Goal: Task Accomplishment & Management: Complete application form

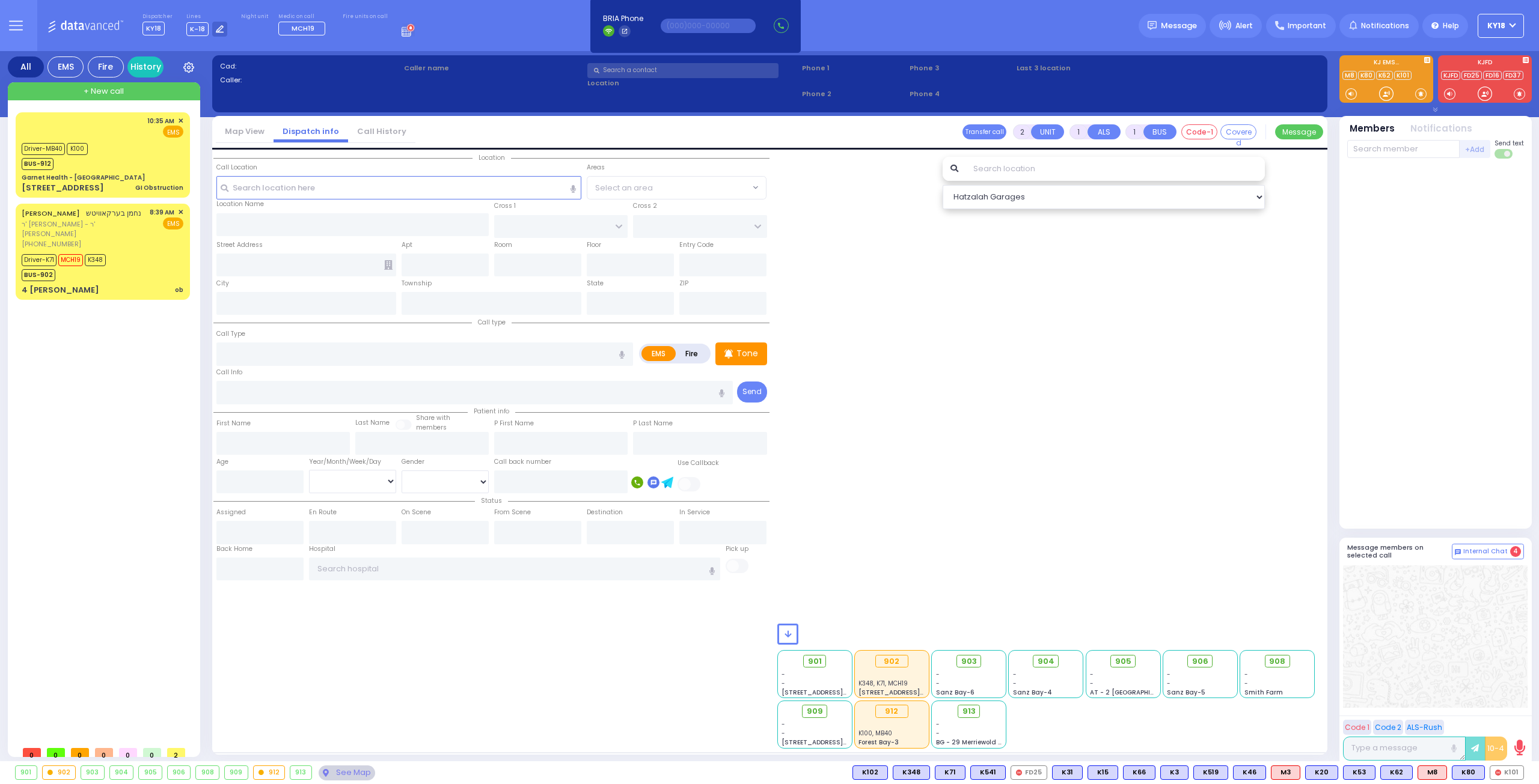
select select
radio input "true"
type input "[PERSON_NAME]"
select select
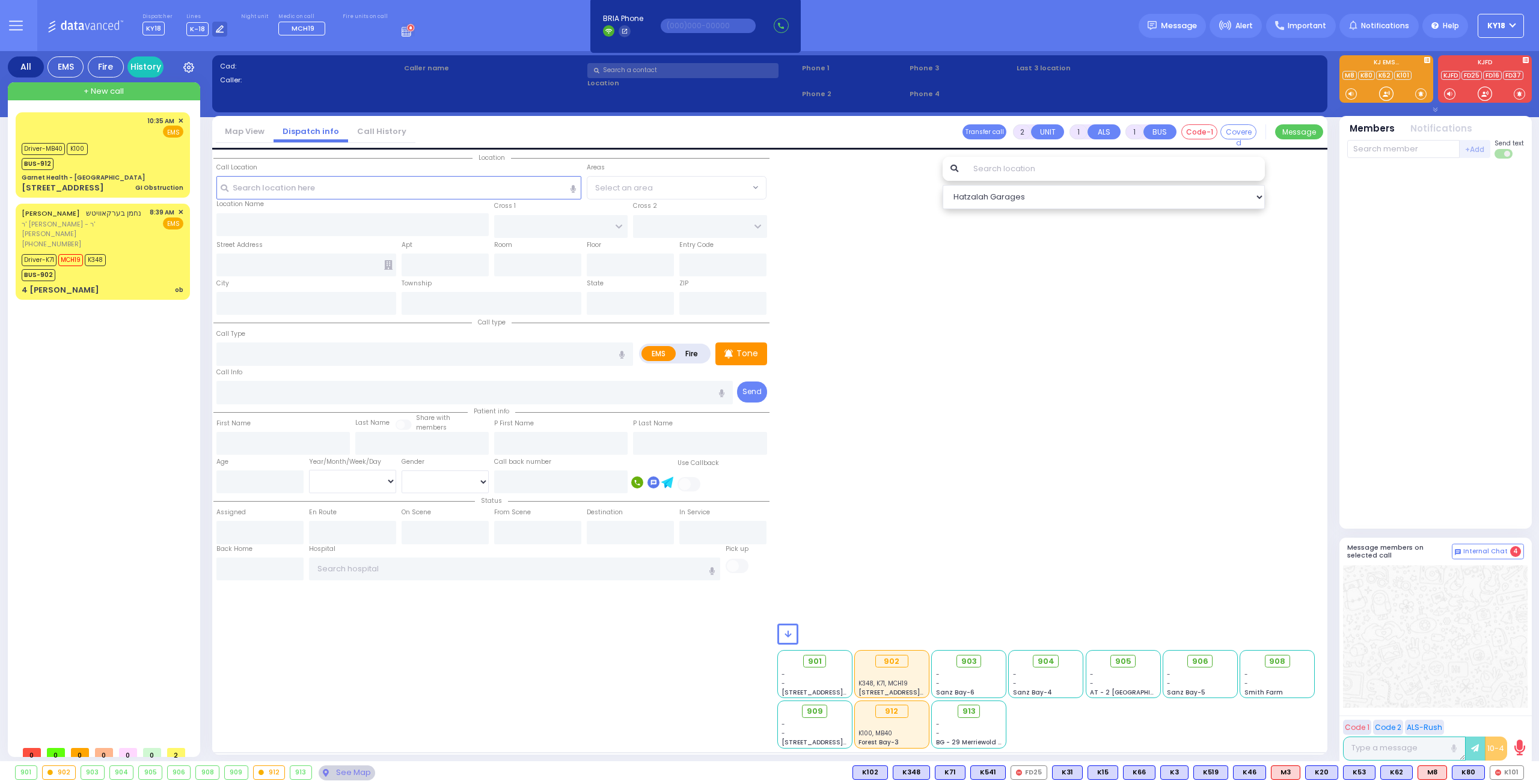
type input "11:03"
select select
radio input "true"
select select
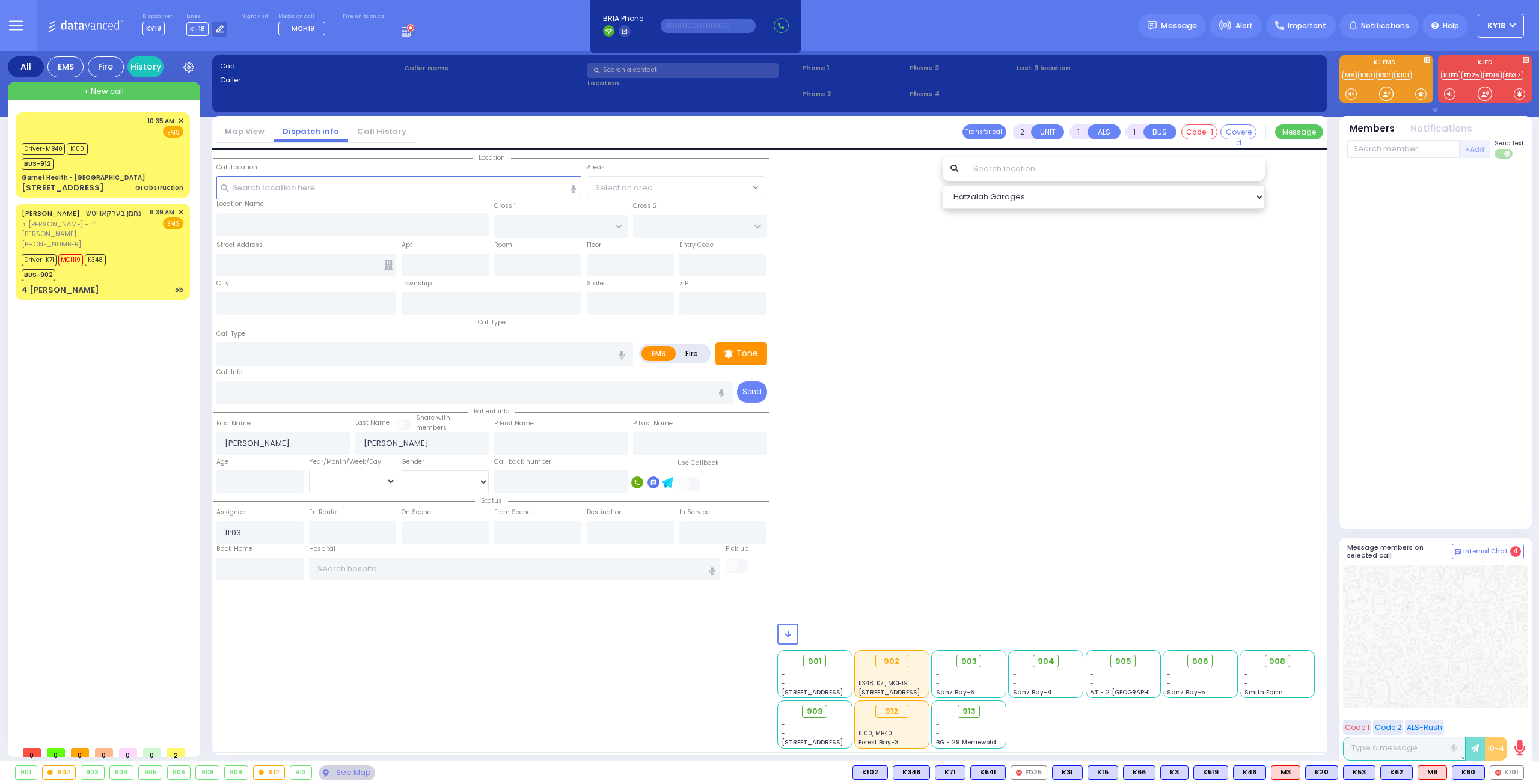
radio input "true"
select select
type input "UTA Girls Nursery School"
type input "[PERSON_NAME] BLVD"
type input "SCHUNNEMUNK RD"
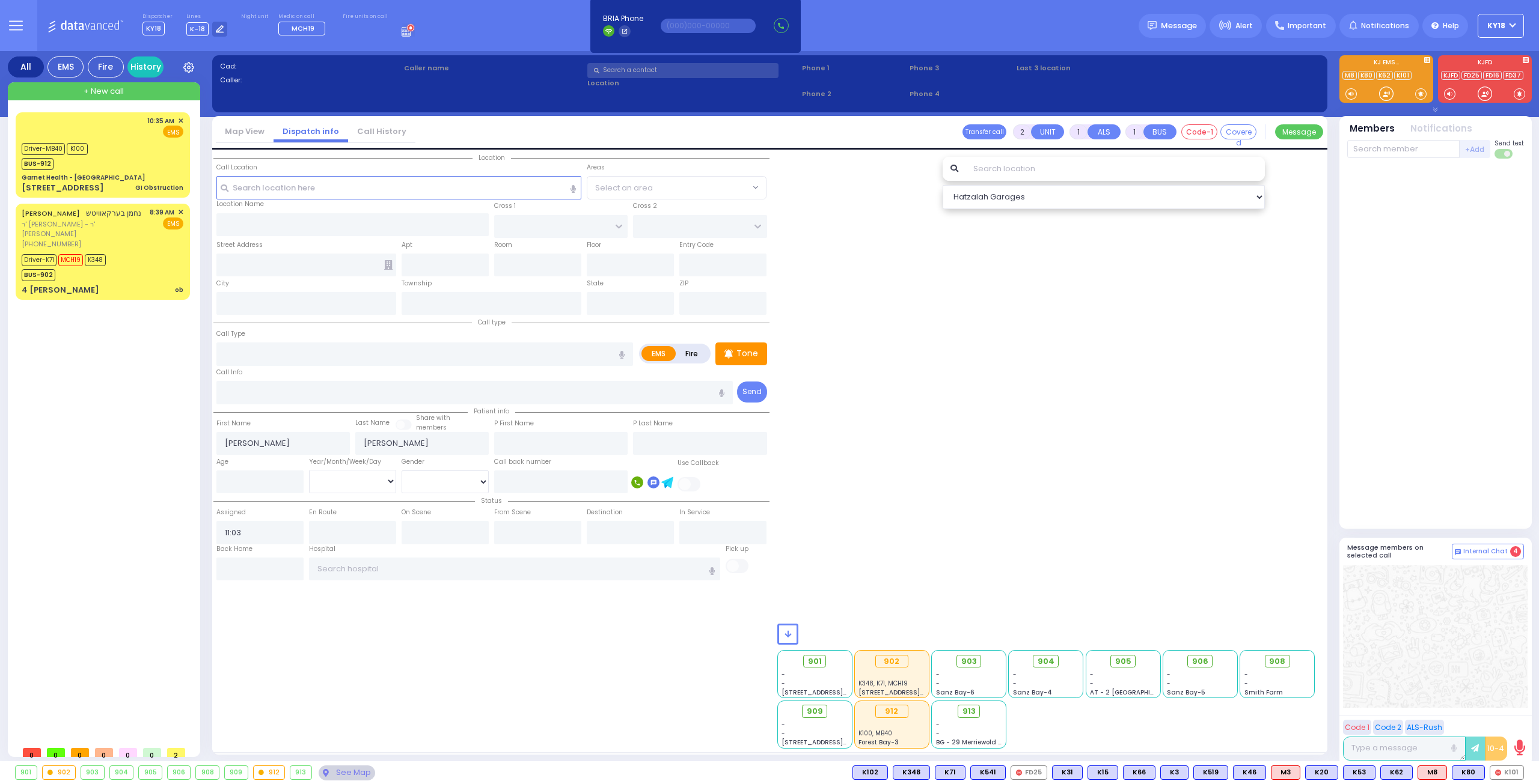
type input "[STREET_ADDRESS]"
type input "[PERSON_NAME]"
type input "[US_STATE]"
type input "10950"
radio input "true"
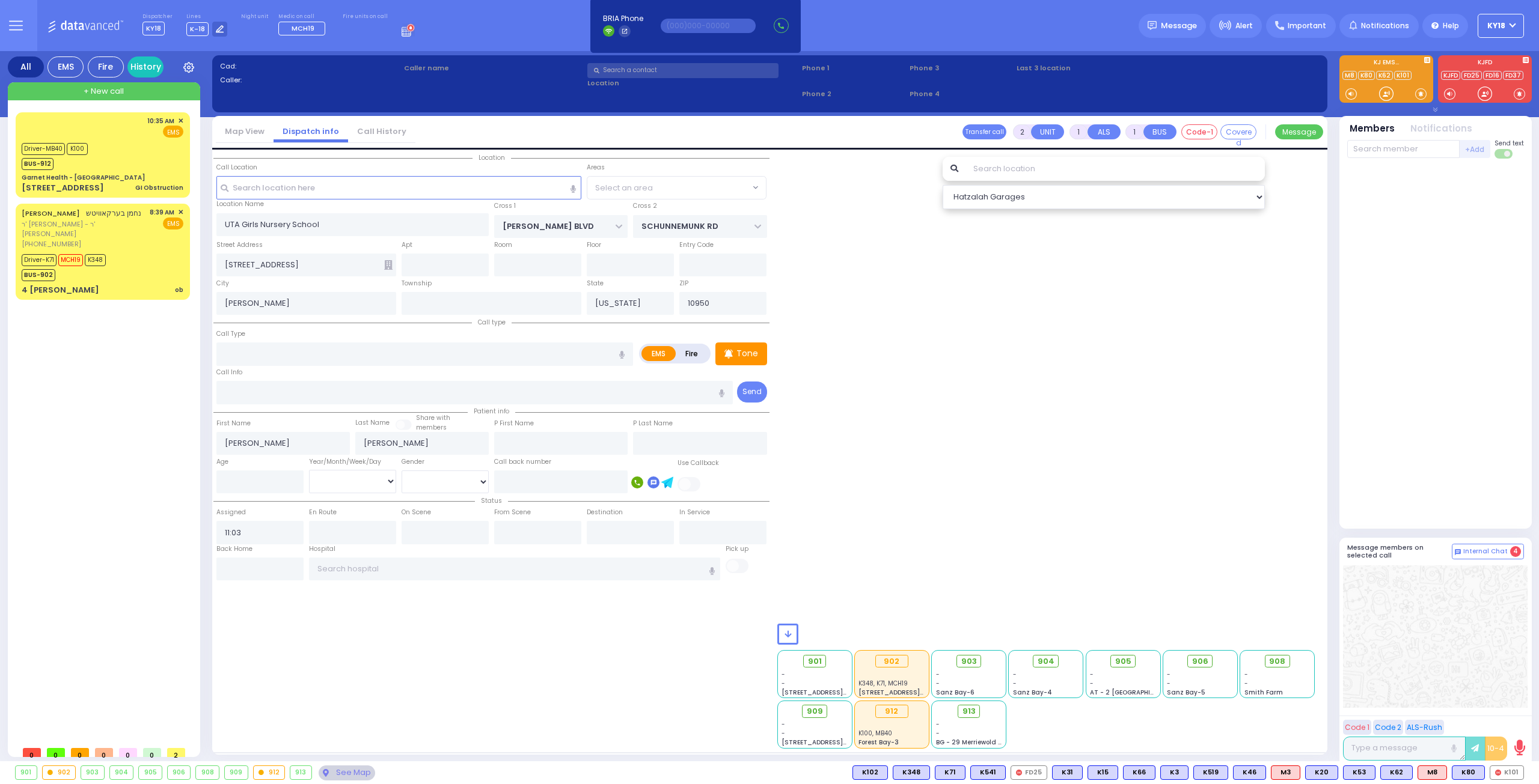
select select
select select "All areas"
select select "Hatzalah Garages"
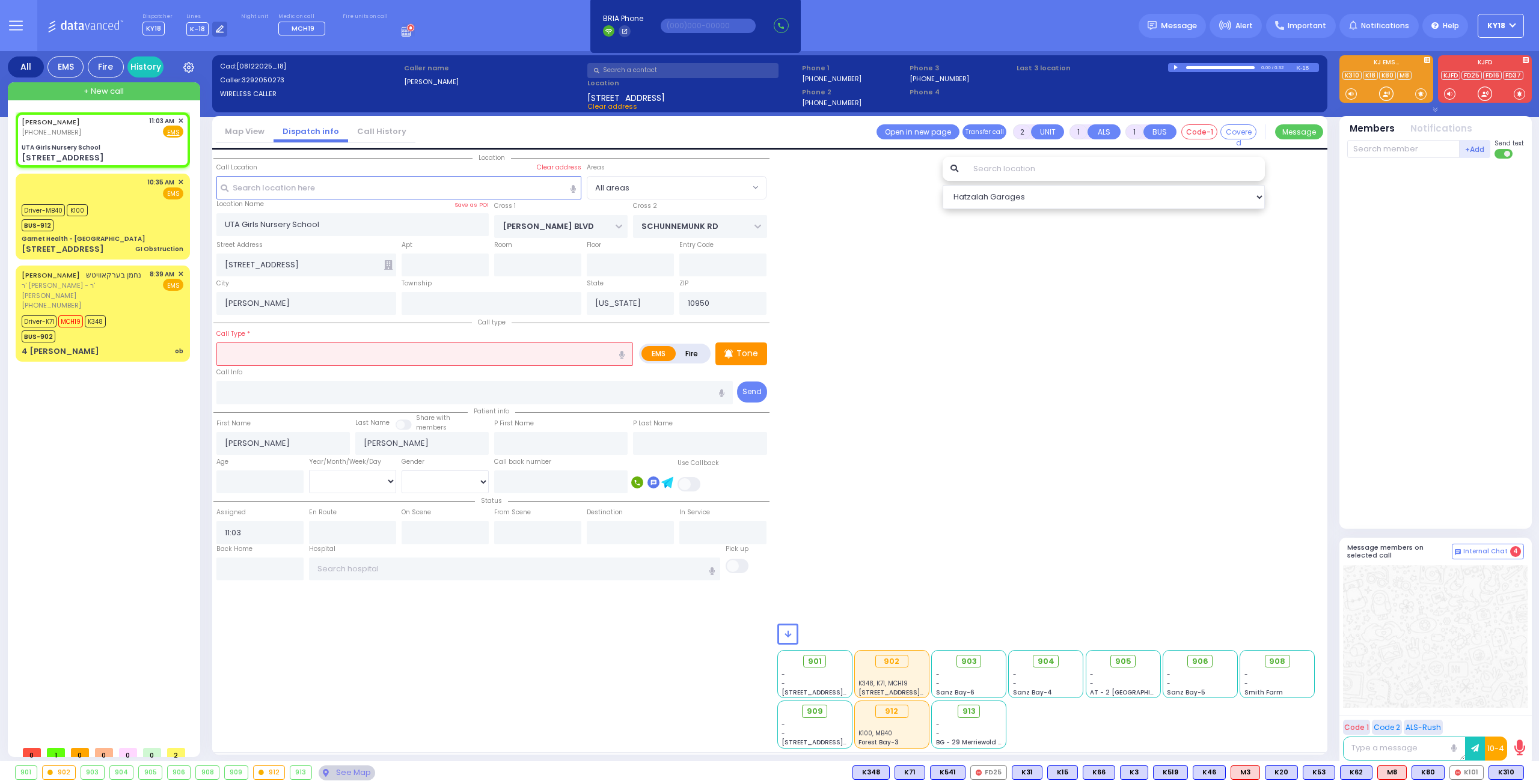
type input "5"
type input "2"
select select
type input "Unresponsive"
radio input "true"
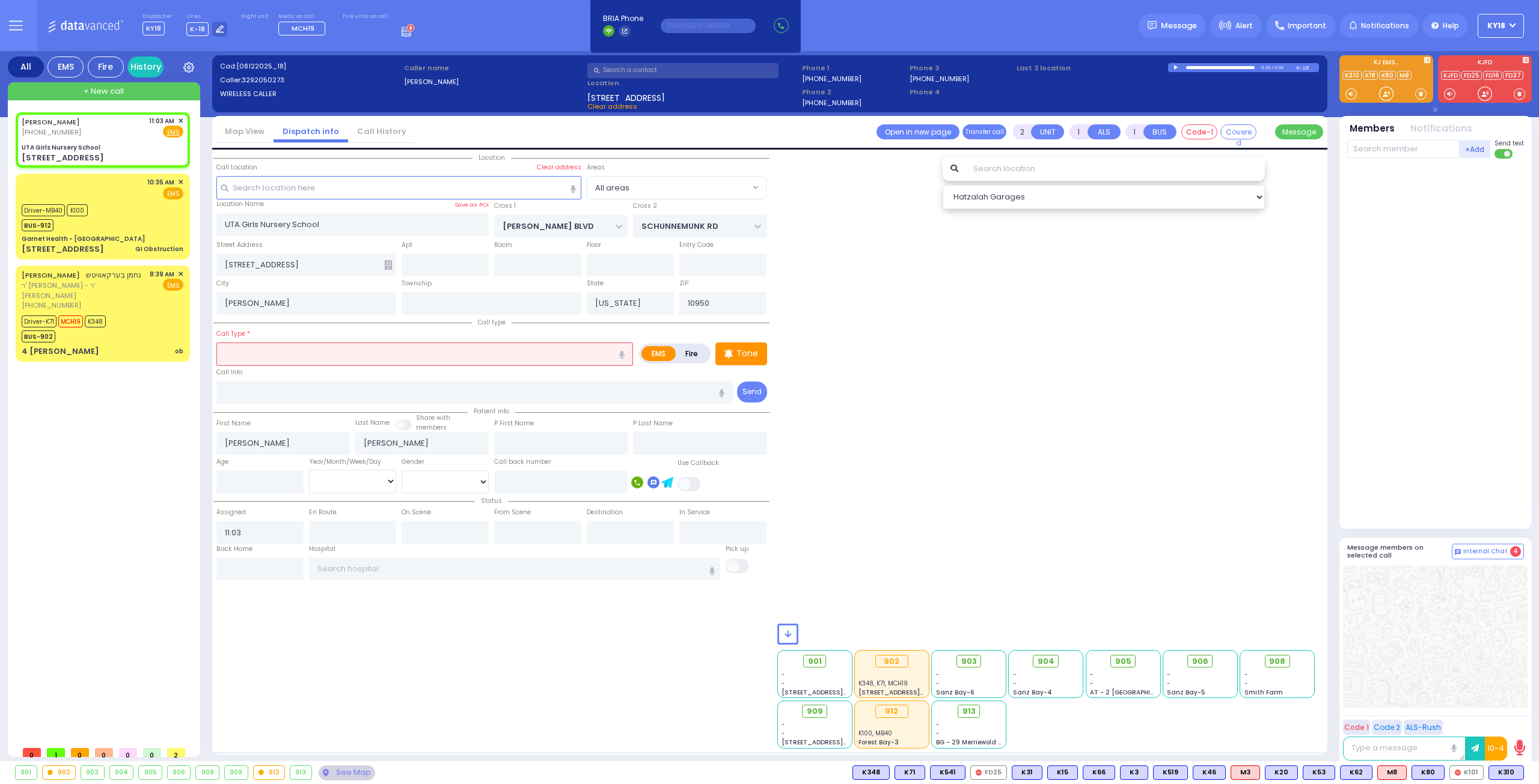
select select
type input "11:04"
select select
radio input "true"
select select
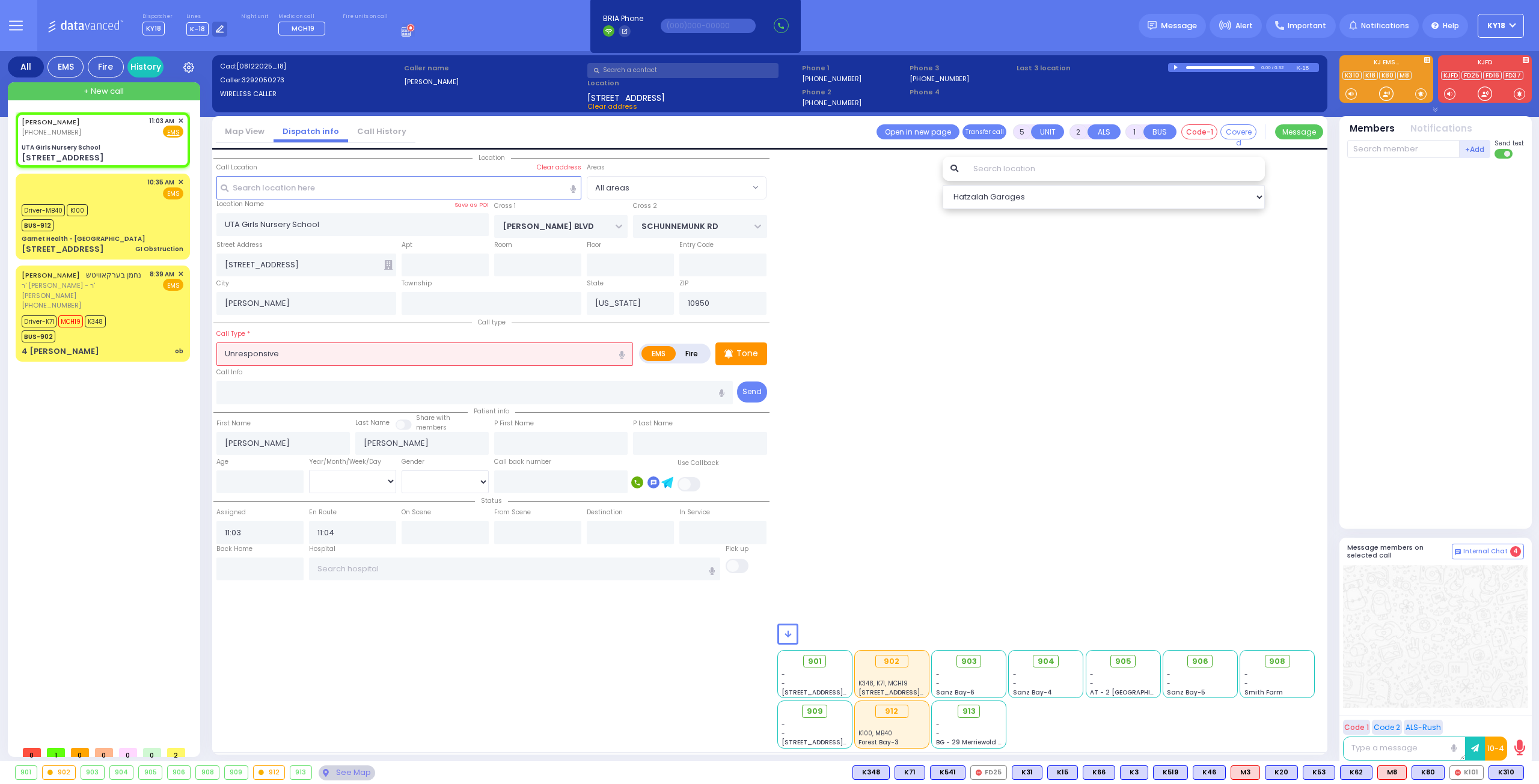
radio input "true"
select select
radio input "true"
select select
radio input "true"
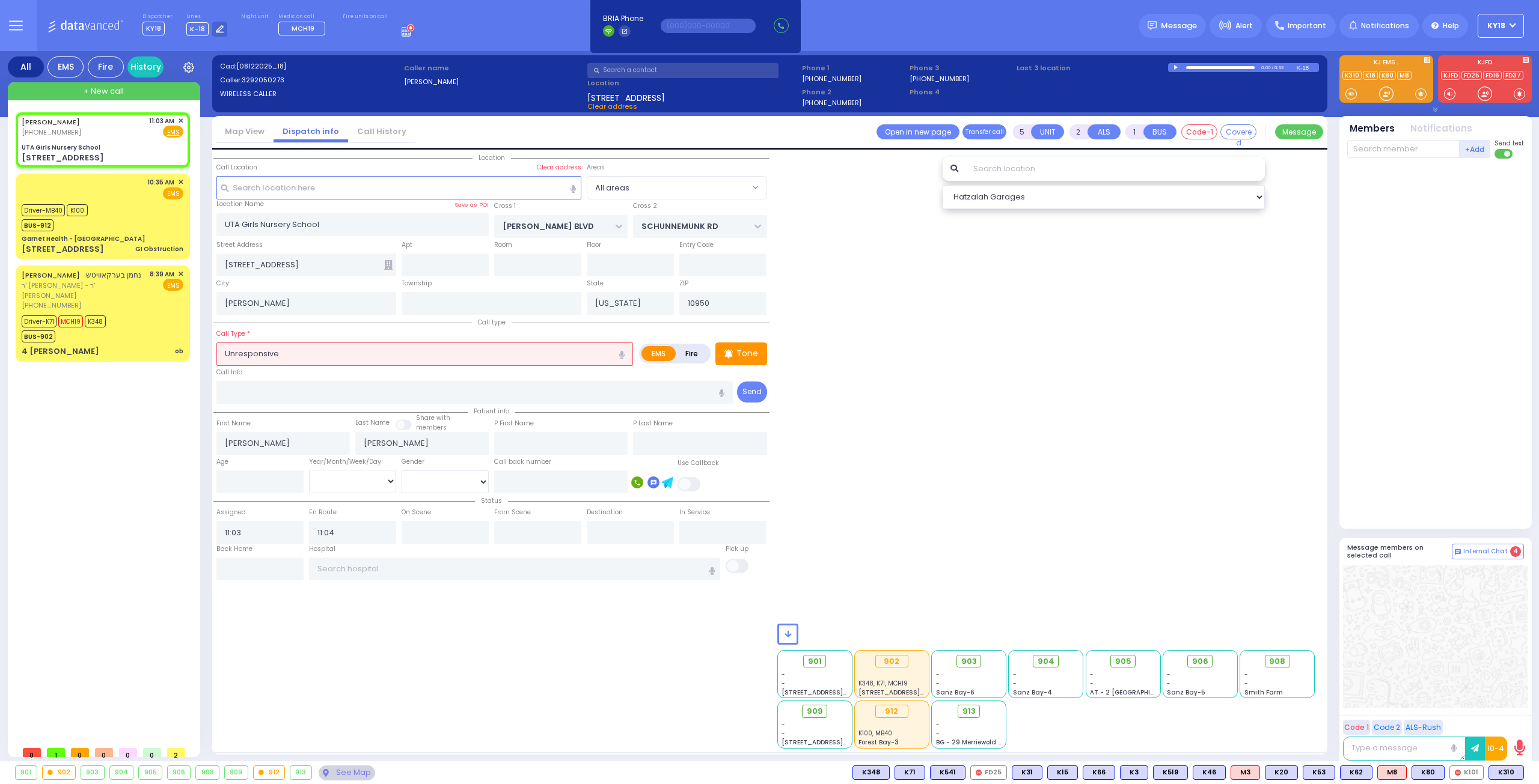
select select
select select "All areas"
select select "Hatzalah Garages"
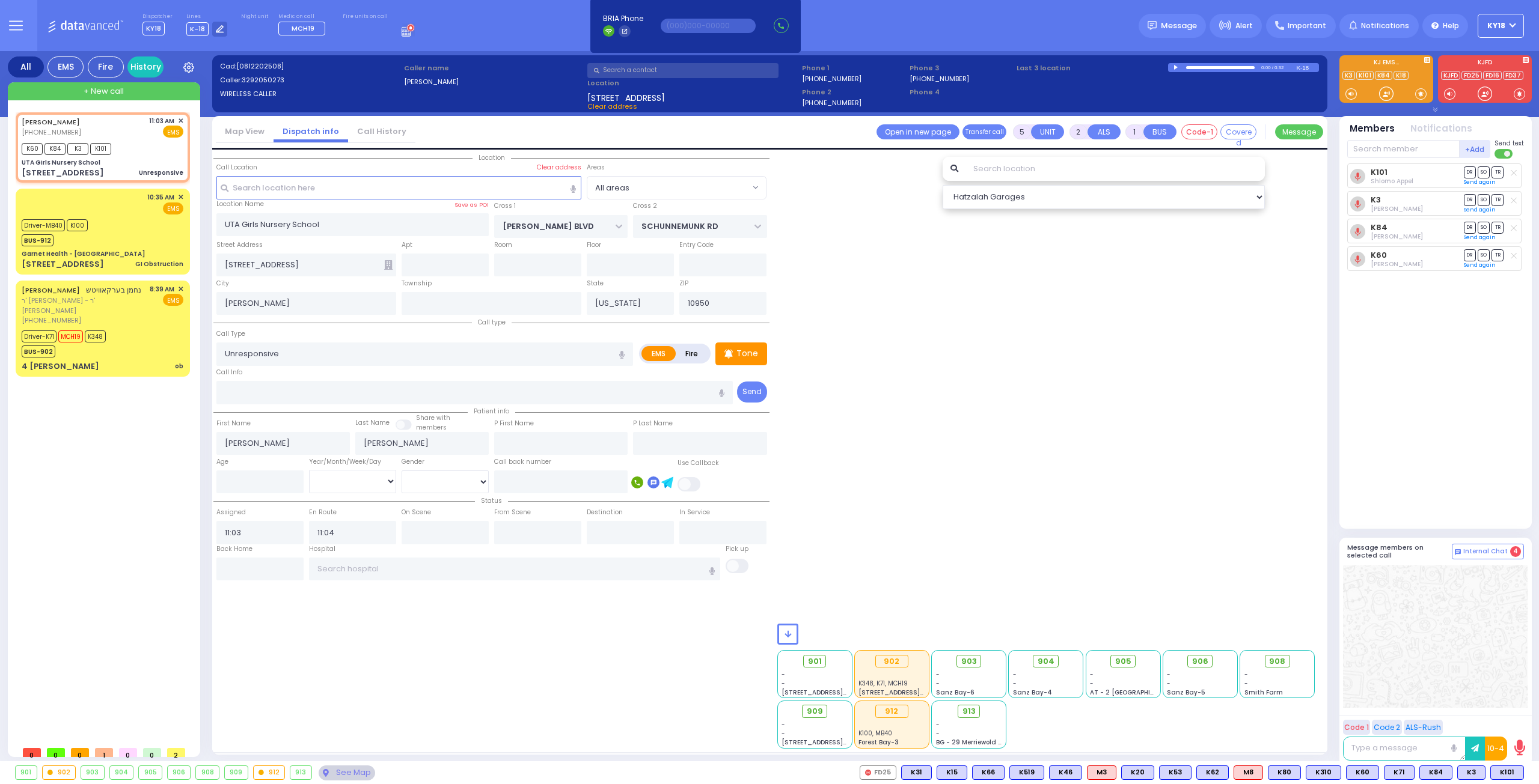
select select
radio input "true"
select select
select select "Hatzalah Garages"
select select
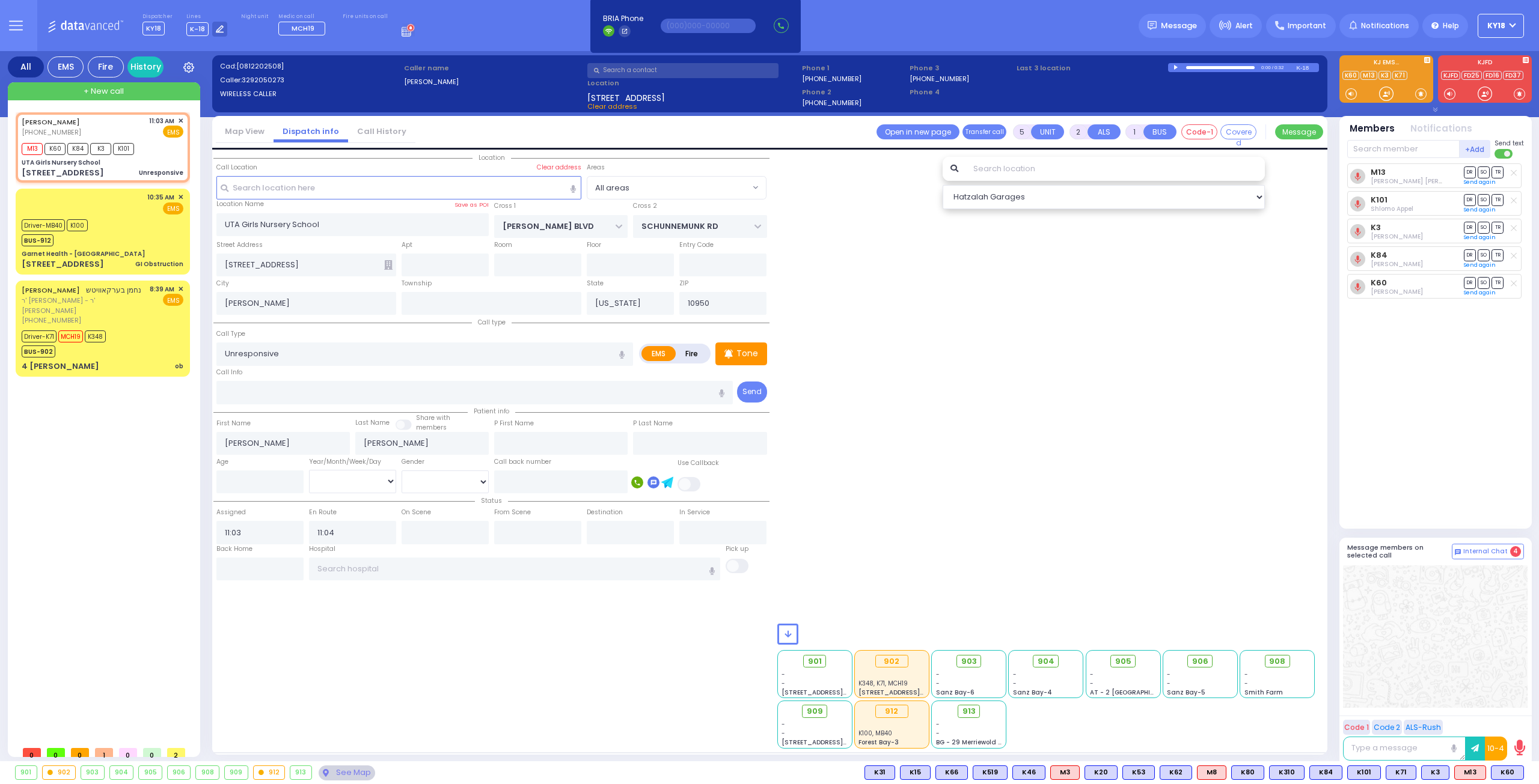
radio input "true"
select select
radio input "true"
select select
radio input "true"
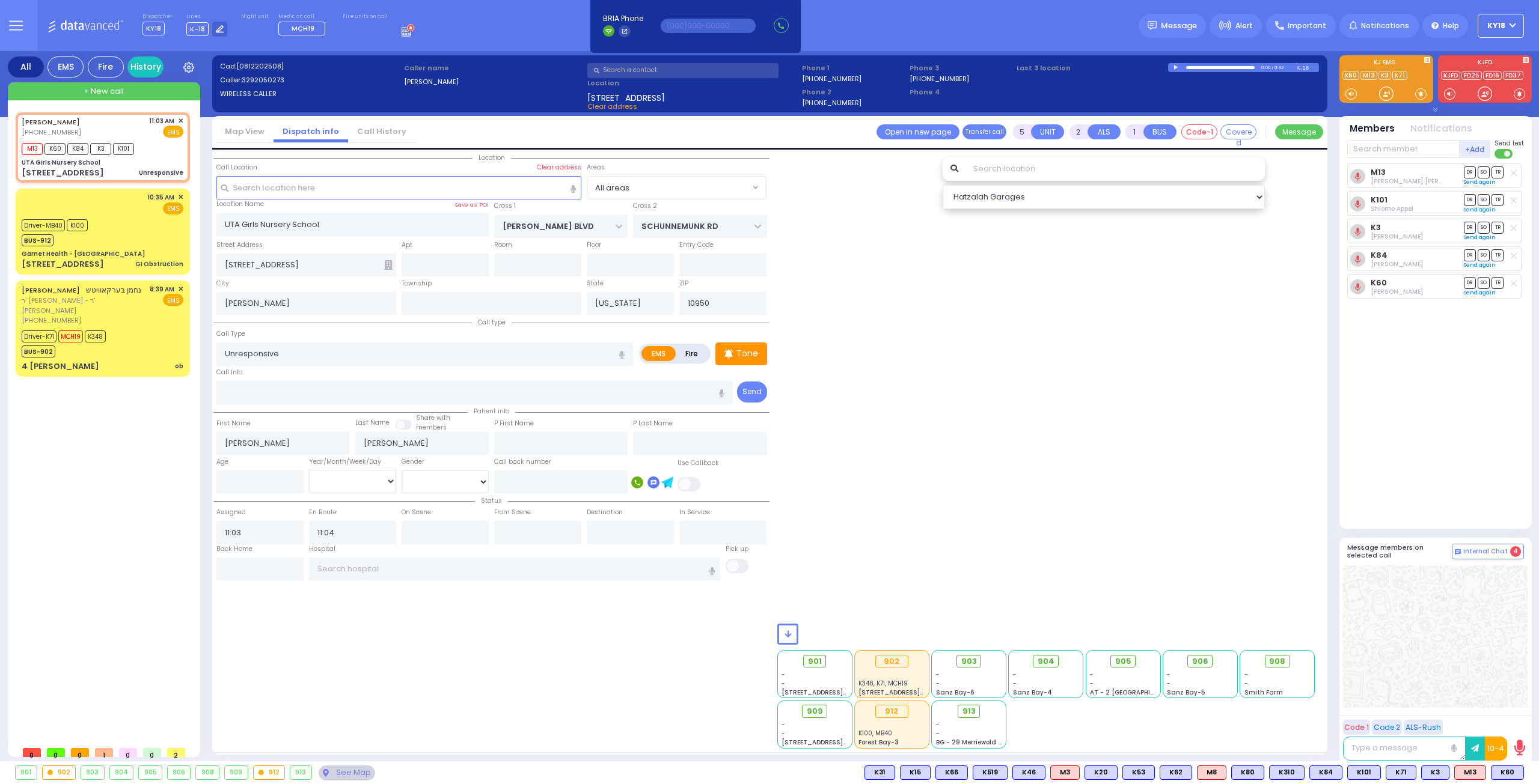
select select
radio input "true"
select select
radio input "true"
select select
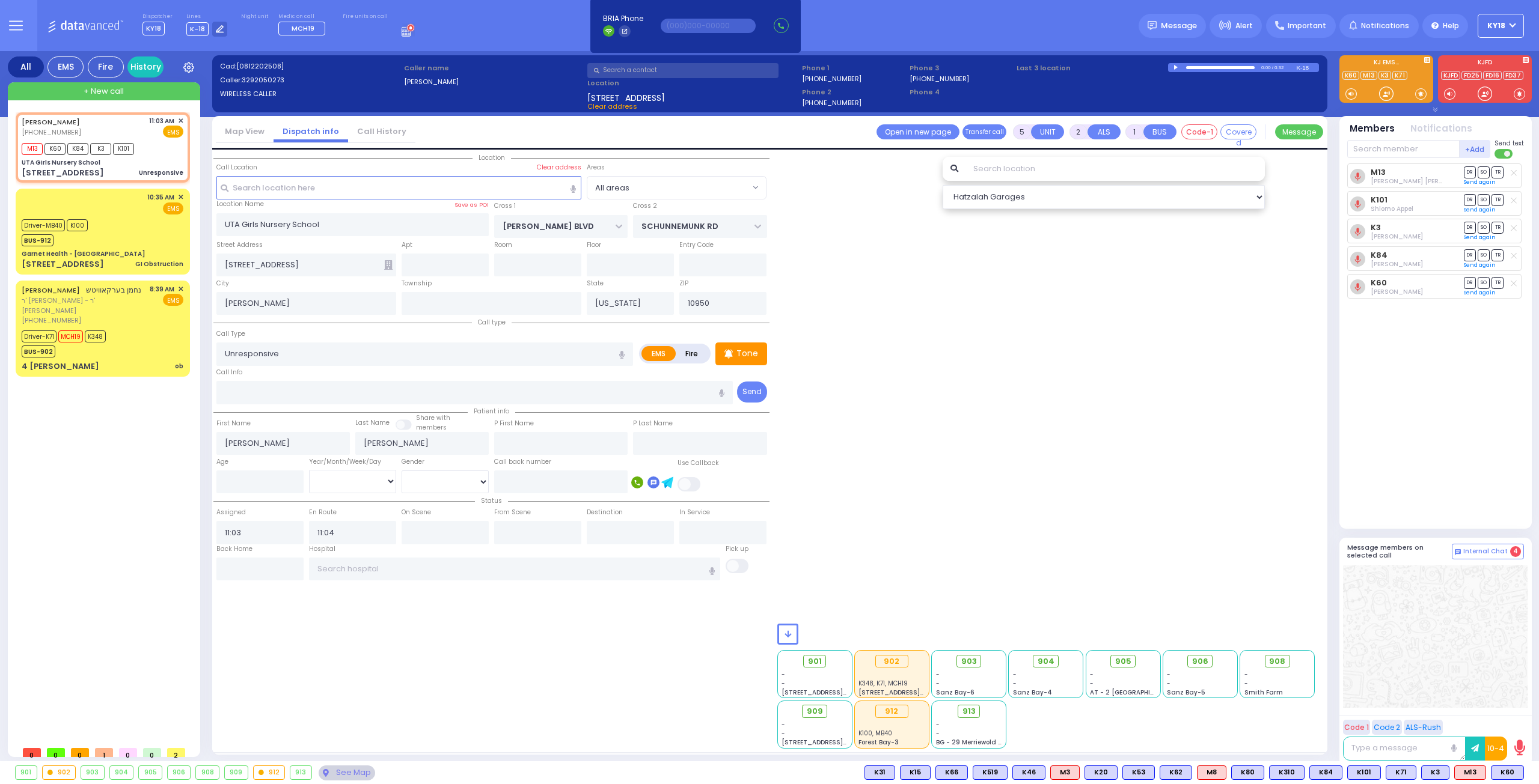
radio input "true"
select select
select select "All areas"
select select "Hatzalah Garages"
